Goal: Connect with others: Connect with others

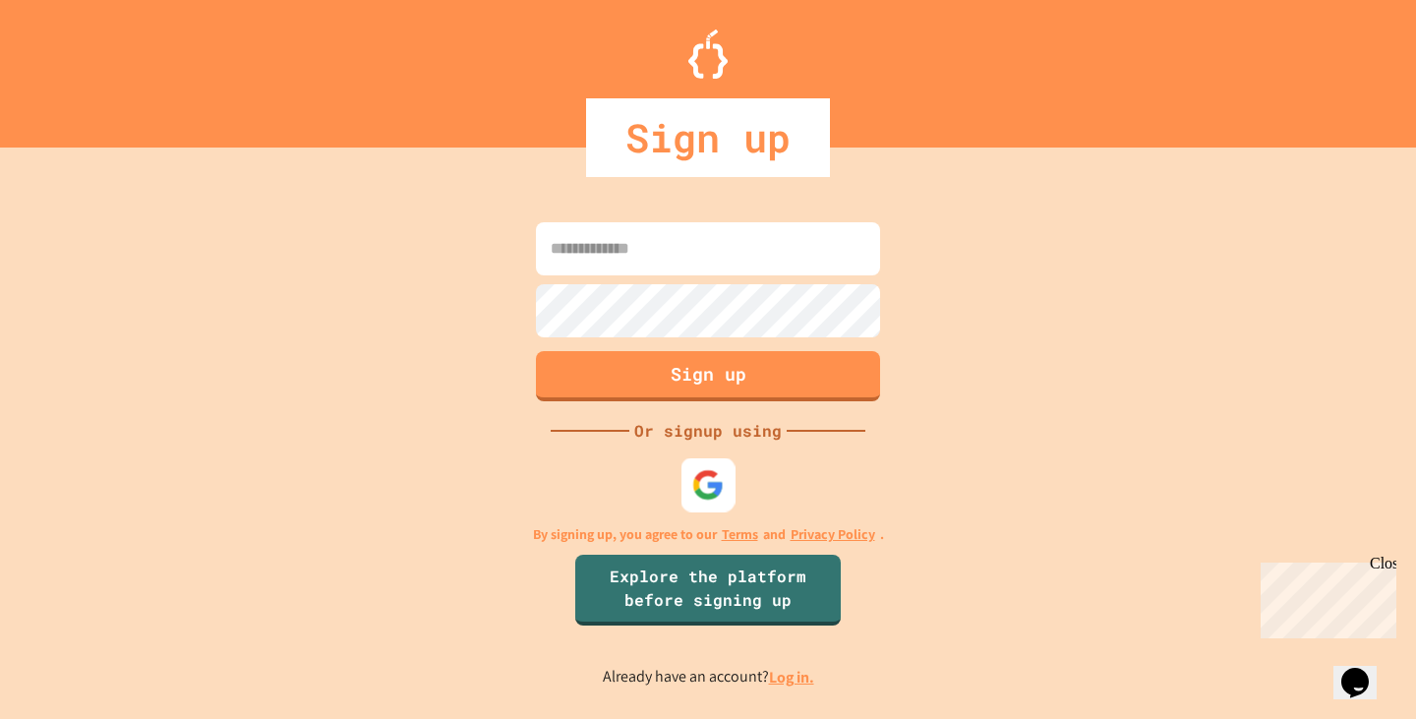
click at [710, 476] on img at bounding box center [708, 484] width 32 height 32
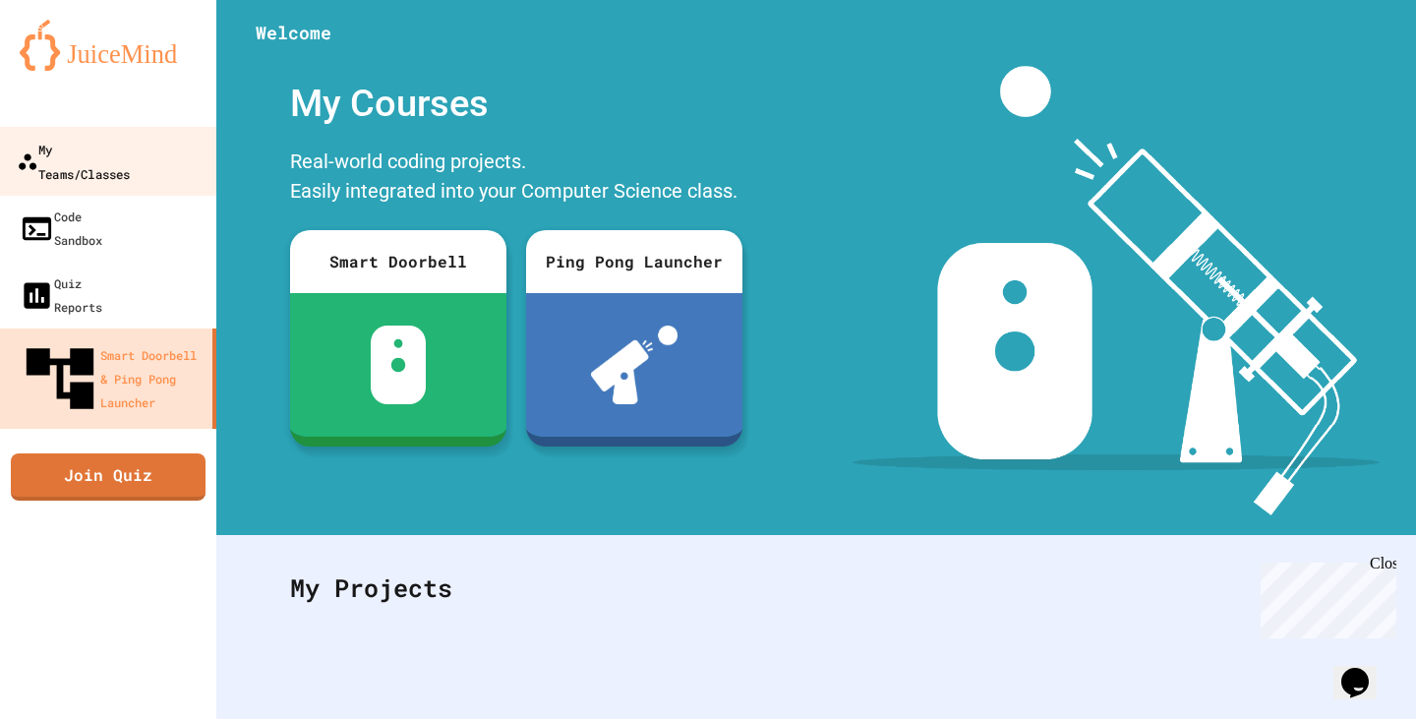
click at [100, 137] on div "My Teams/Classes" at bounding box center [73, 161] width 113 height 48
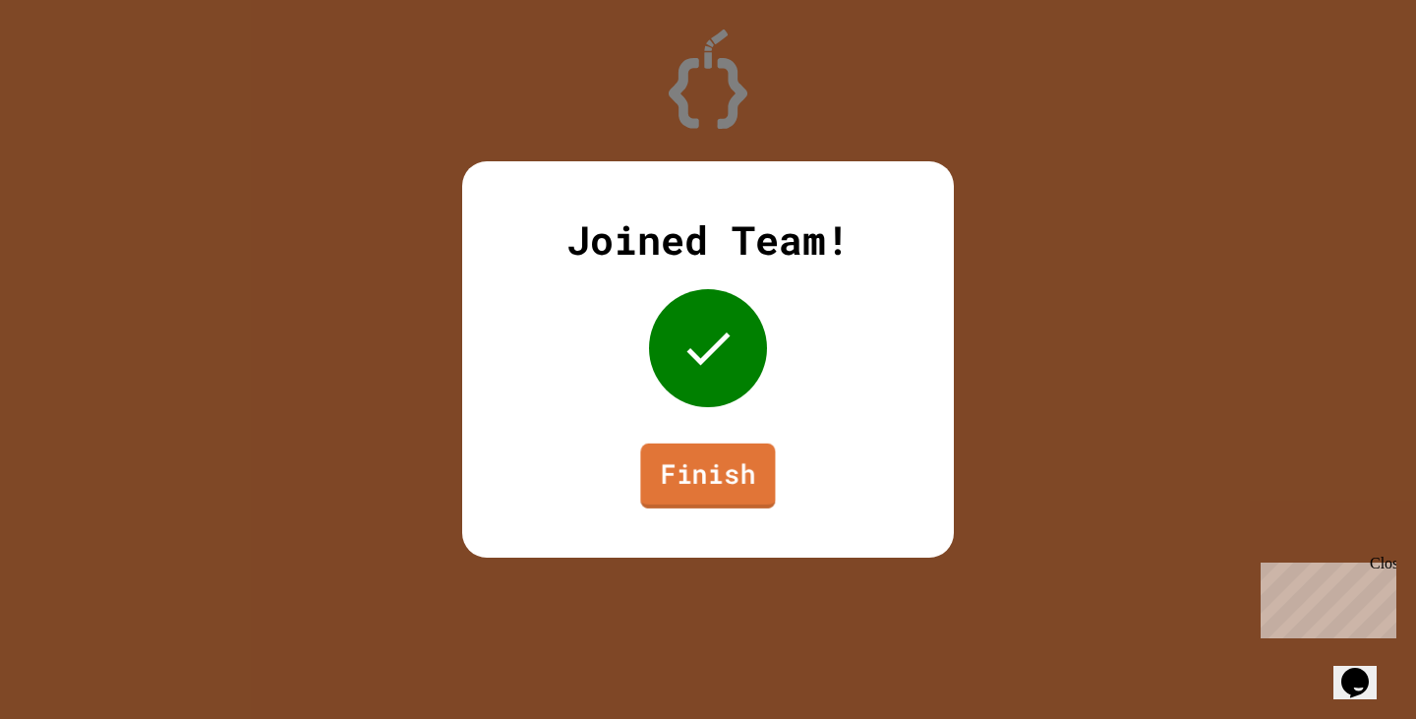
click at [757, 500] on link "Finish" at bounding box center [707, 475] width 135 height 65
